Goal: Task Accomplishment & Management: Complete application form

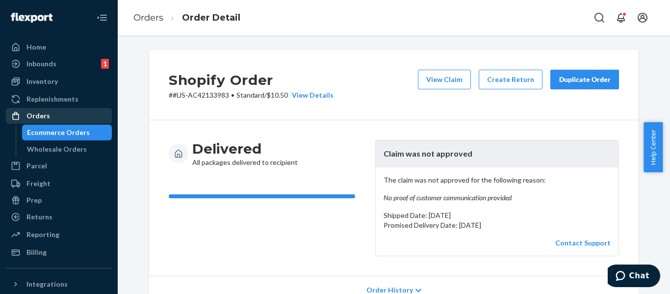
click at [57, 117] on div "Orders" at bounding box center [59, 116] width 104 height 14
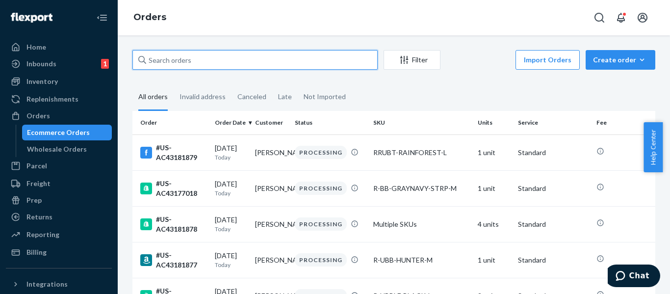
click at [246, 61] on input "text" at bounding box center [255, 60] width 245 height 20
paste input "#US-AC43180922"
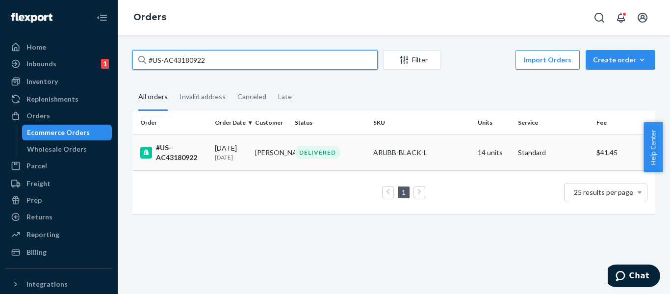
type input "#US-AC43180922"
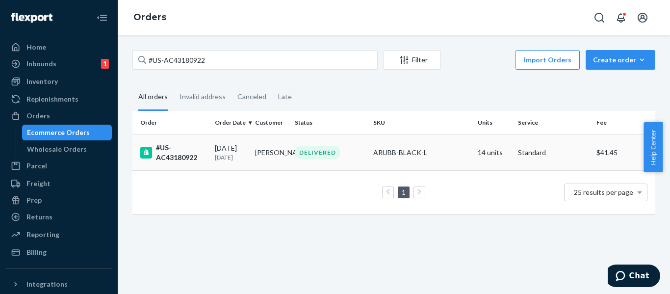
click at [166, 157] on div "#US-AC43180922" at bounding box center [173, 153] width 67 height 20
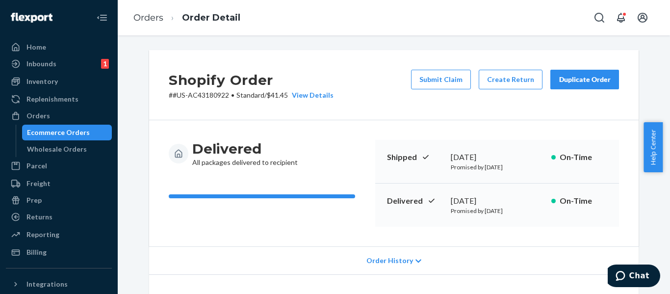
click at [268, 107] on div "Shopify Order # #US-AC43180922 • Standard / $41.45 View Details Submit Claim Cr…" at bounding box center [394, 85] width 490 height 70
click at [337, 58] on div "Shopify Order # #US-AC43180922 • Standard / $41.45 View Details Submit Claim Cr…" at bounding box center [394, 85] width 490 height 70
click at [445, 76] on button "Submit Claim" at bounding box center [441, 80] width 60 height 20
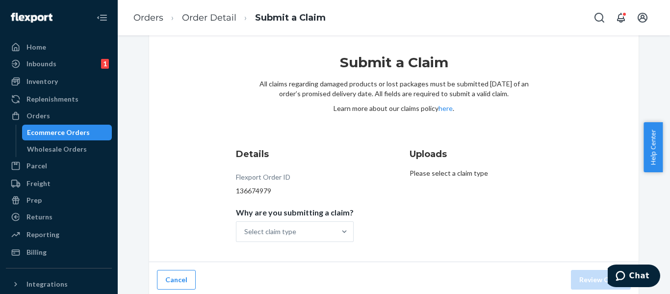
scroll to position [20, 0]
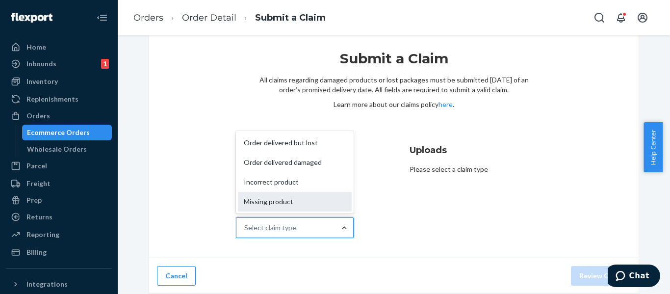
click at [288, 209] on div "Missing product" at bounding box center [295, 202] width 114 height 20
click at [245, 223] on input "Why are you submitting a claim? option Missing product focused, 4 of 4. 4 resul…" at bounding box center [244, 228] width 1 height 10
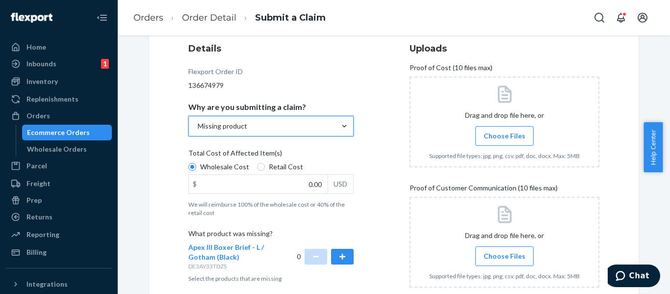
scroll to position [131, 0]
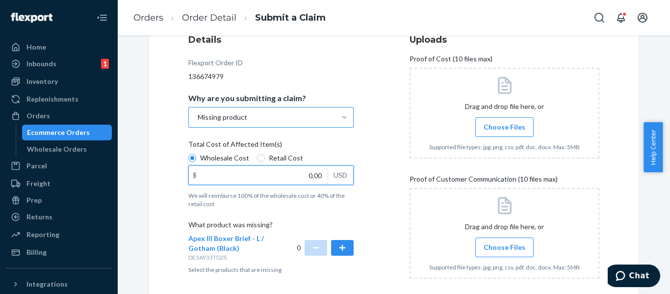
click at [284, 171] on input "0.00" at bounding box center [258, 175] width 139 height 19
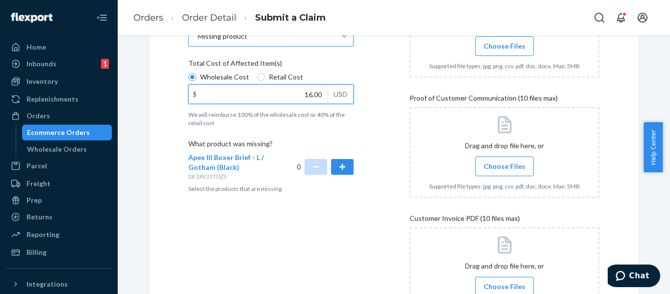
scroll to position [213, 0]
type input "16.00"
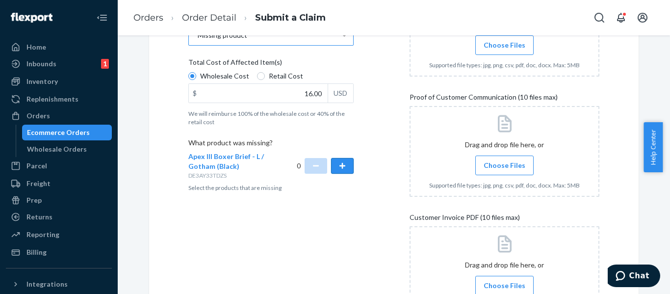
click at [340, 169] on button "button" at bounding box center [342, 166] width 23 height 16
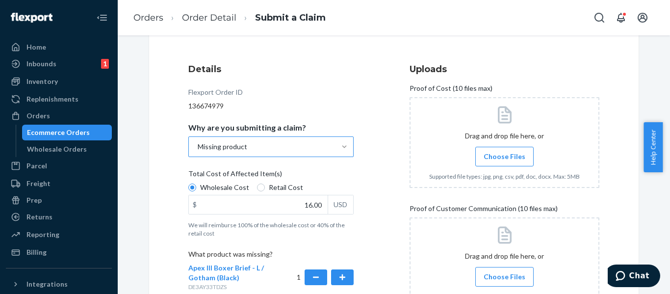
scroll to position [88, 0]
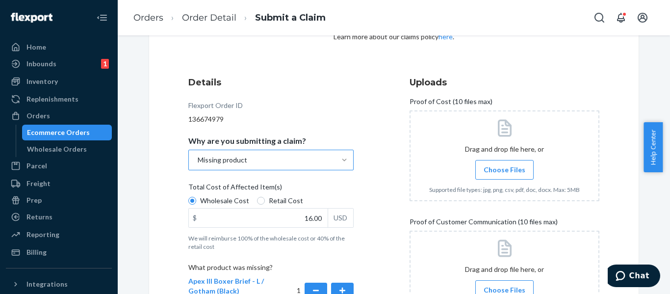
click at [509, 166] on span "Choose Files" at bounding box center [505, 170] width 42 height 10
click at [505, 166] on input "Choose Files" at bounding box center [505, 169] width 0 height 11
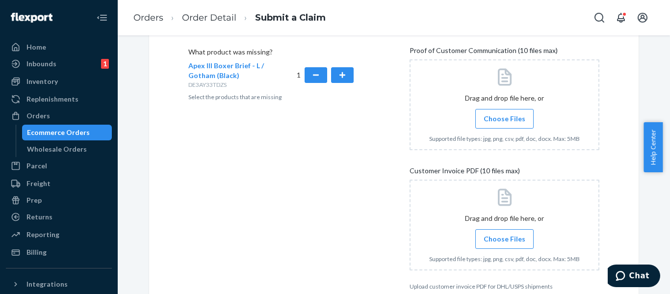
scroll to position [310, 0]
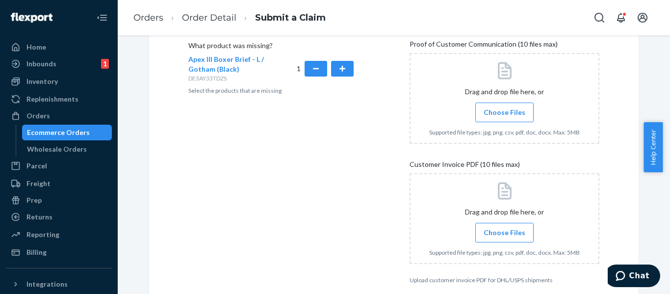
click at [494, 232] on span "Choose Files" at bounding box center [505, 233] width 42 height 10
click at [505, 232] on input "Choose Files" at bounding box center [505, 232] width 0 height 11
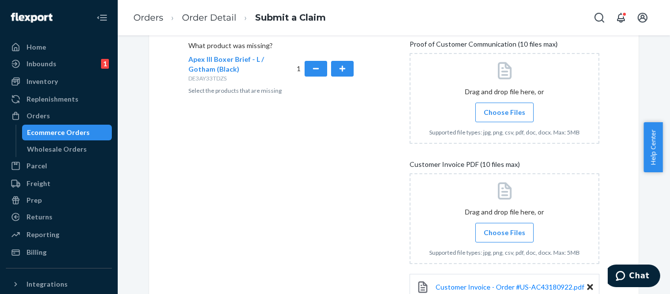
click at [503, 112] on span "Choose Files" at bounding box center [505, 112] width 42 height 10
click at [505, 112] on input "Choose Files" at bounding box center [505, 112] width 0 height 11
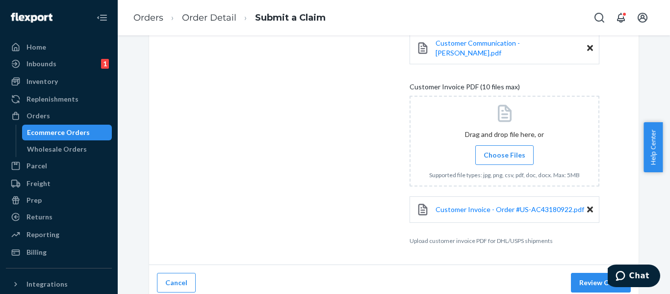
scroll to position [432, 0]
click at [580, 273] on button "Review Claim" at bounding box center [601, 282] width 60 height 20
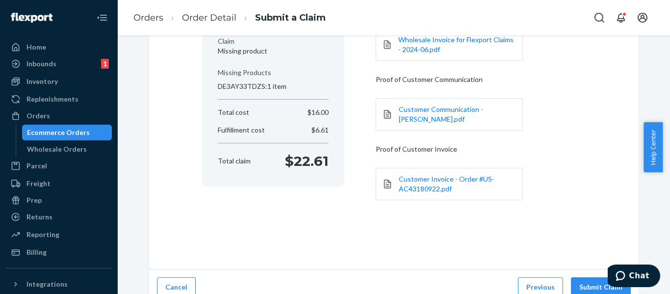
scroll to position [156, 0]
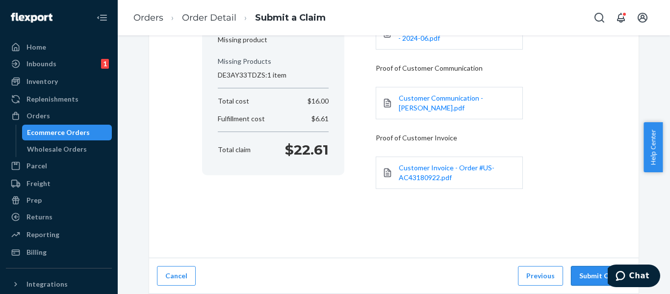
click at [577, 279] on button "Submit Claim" at bounding box center [601, 276] width 60 height 20
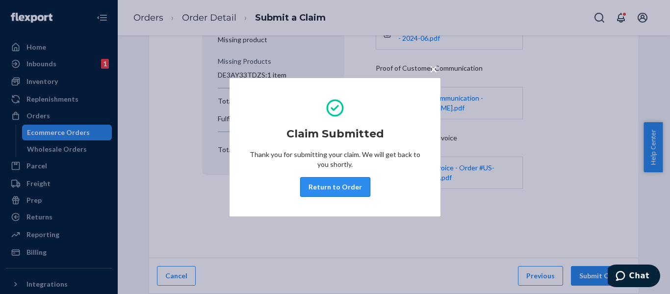
click at [313, 184] on button "Return to Order" at bounding box center [335, 187] width 70 height 20
